Goal: Obtain resource: Download file/media

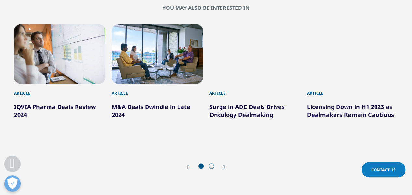
scroll to position [579, 0]
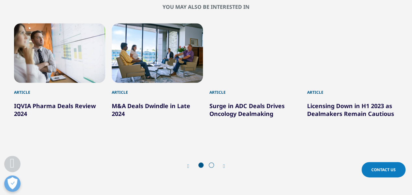
click at [80, 113] on link "IQVIA Pharma Deals Review 2024" at bounding box center [55, 109] width 82 height 16
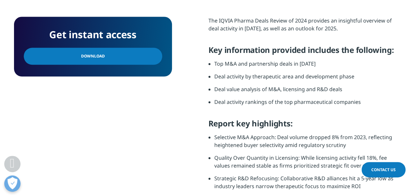
scroll to position [269, 0]
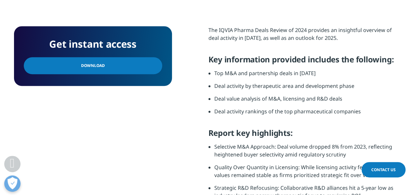
click at [121, 59] on link "Download" at bounding box center [93, 65] width 138 height 17
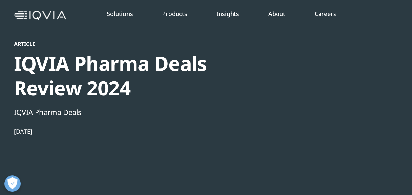
scroll to position [22, 0]
click at [318, 84] on div at bounding box center [336, 114] width 126 height 147
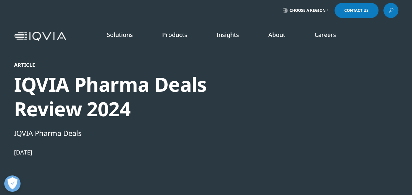
scroll to position [0, 0]
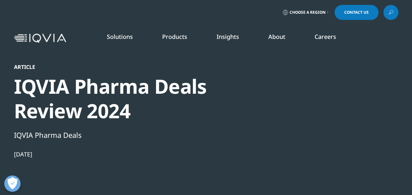
click at [223, 128] on p "Global Trends in R&D 2025" at bounding box center [218, 133] width 58 height 20
click at [208, 153] on link "READ MORE" at bounding box center [218, 152] width 58 height 6
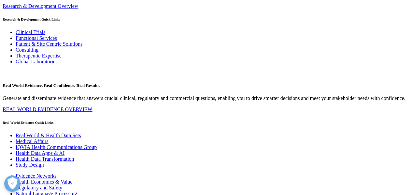
scroll to position [2901, 0]
